Goal: Navigation & Orientation: Understand site structure

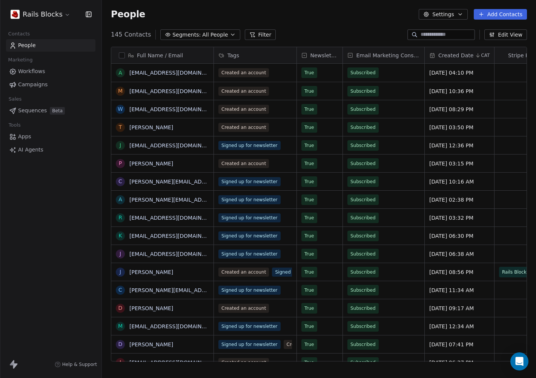
click at [30, 105] on link "Sequences Beta" at bounding box center [50, 110] width 89 height 12
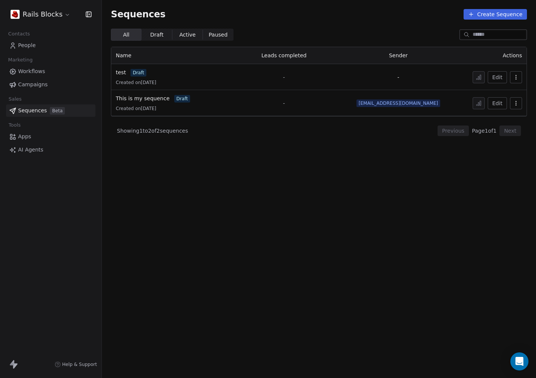
click at [45, 76] on link "Workflows" at bounding box center [50, 71] width 89 height 12
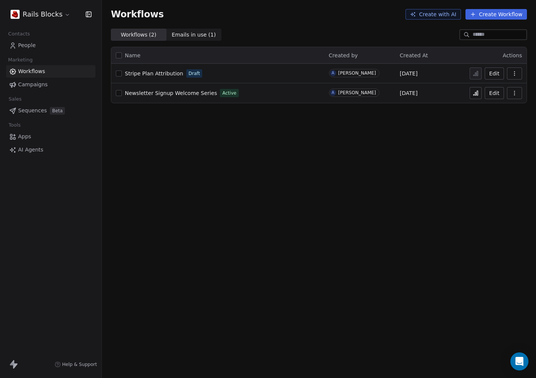
click at [45, 81] on span "Campaigns" at bounding box center [32, 85] width 29 height 8
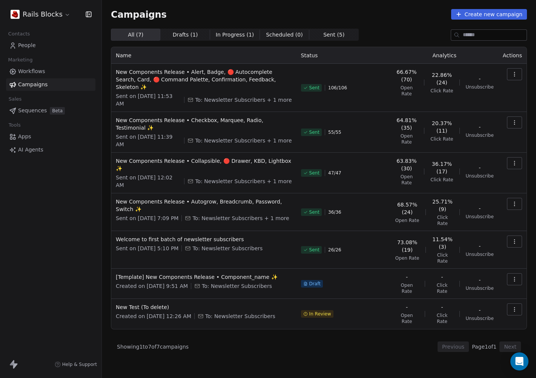
click at [31, 50] on link "People" at bounding box center [50, 45] width 89 height 12
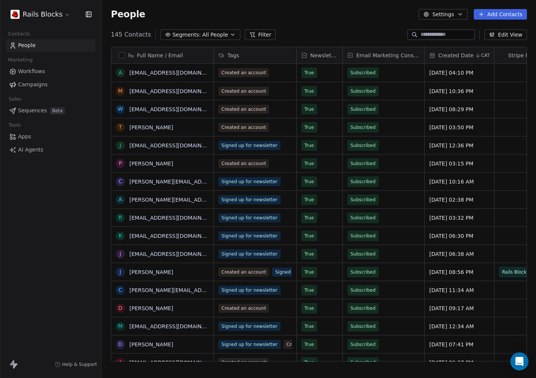
scroll to position [327, 428]
